Goal: Transaction & Acquisition: Purchase product/service

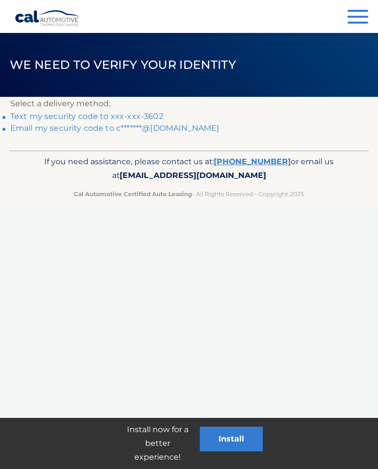
click at [100, 117] on link "Text my security code to xxx-xxx-3602" at bounding box center [86, 116] width 153 height 9
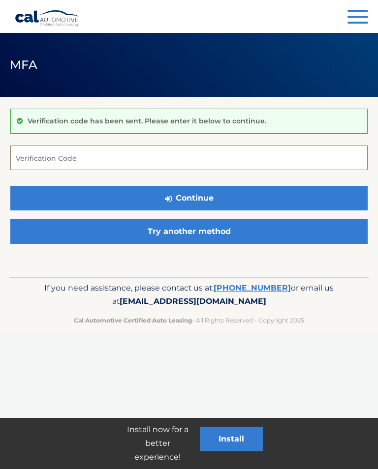
click at [135, 159] on input "Verification Code" at bounding box center [188, 158] width 357 height 25
type input "307595"
click at [179, 190] on button "Continue" at bounding box center [188, 198] width 357 height 25
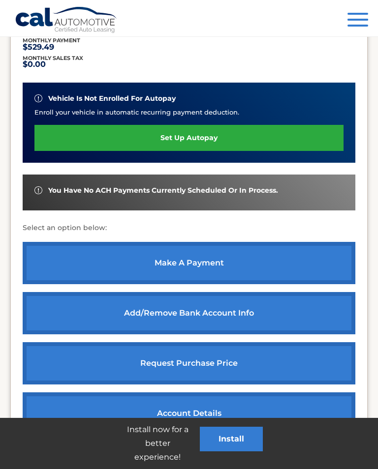
scroll to position [227, 0]
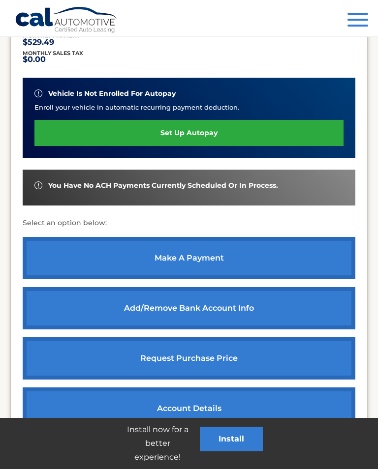
click at [208, 252] on link "make a payment" at bounding box center [189, 258] width 332 height 42
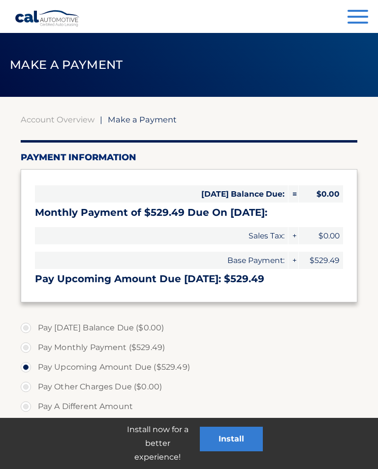
select select "Y2IyNWZhNTQtZmI4My00MDYzLTk5NDctNGY3NDg1ZjZjMTY1"
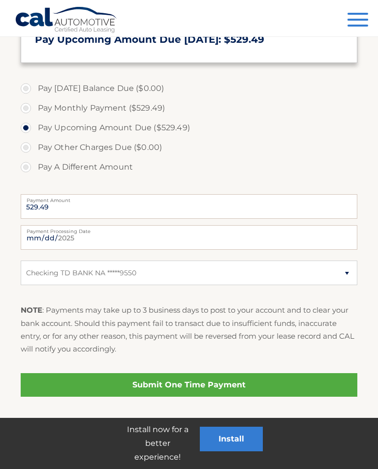
scroll to position [239, 0]
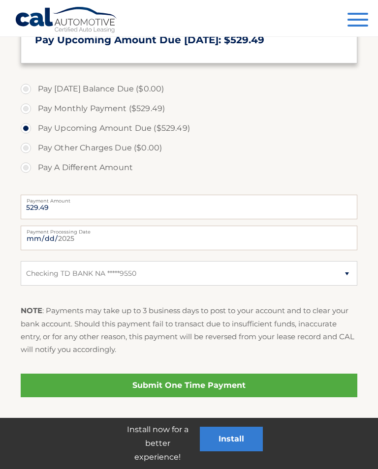
click at [239, 381] on link "Submit One Time Payment" at bounding box center [189, 386] width 337 height 24
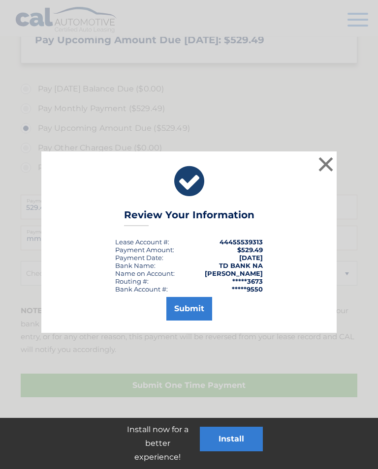
click at [200, 309] on button "Submit" at bounding box center [189, 309] width 46 height 24
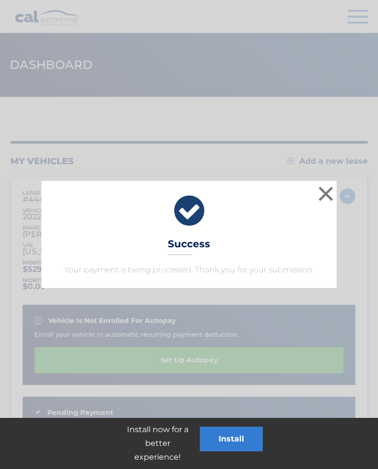
click at [328, 195] on button "×" at bounding box center [326, 194] width 20 height 20
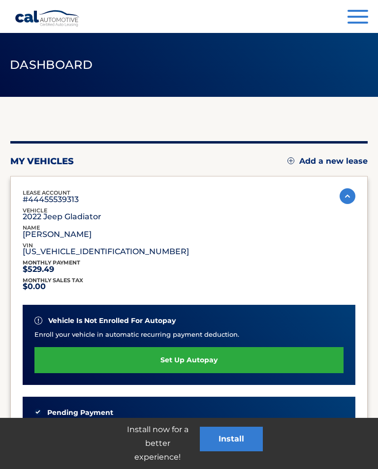
click at [357, 24] on span "button" at bounding box center [357, 23] width 21 height 2
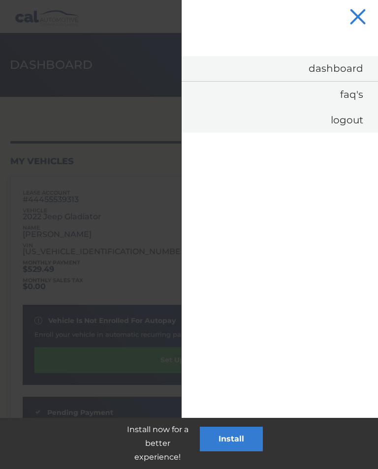
click at [352, 118] on link "Logout" at bounding box center [279, 120] width 196 height 26
